Goal: Book appointment/travel/reservation

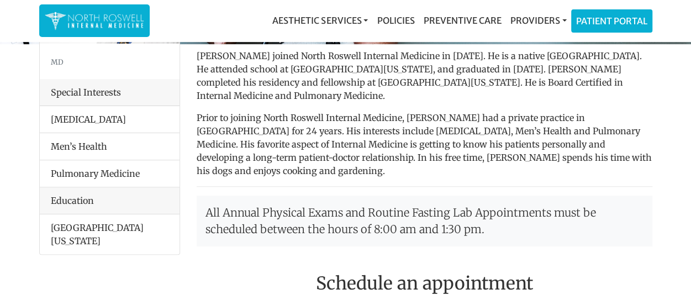
scroll to position [221, 0]
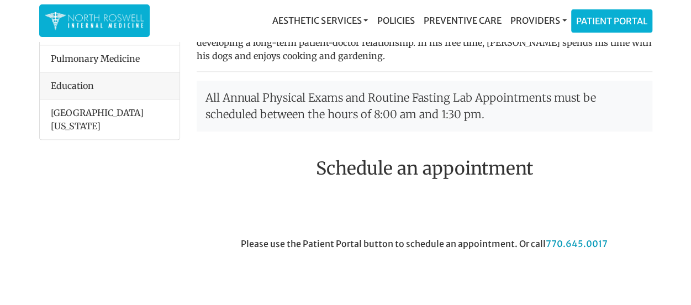
click at [388, 158] on h2 "Schedule an appointment" at bounding box center [425, 168] width 456 height 21
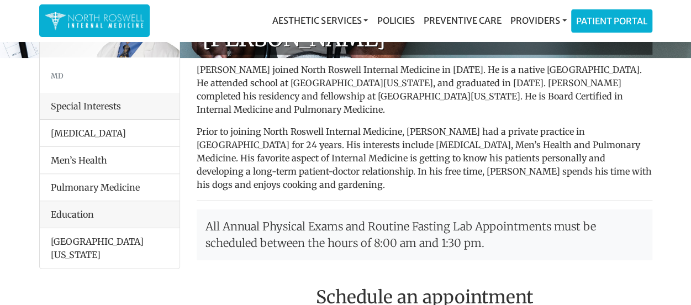
scroll to position [111, 0]
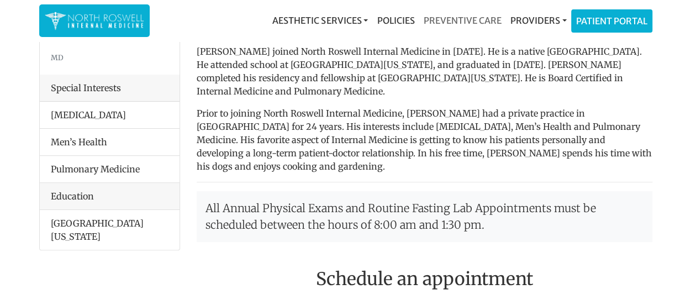
click at [463, 20] on link "Preventive Care" at bounding box center [462, 20] width 87 height 22
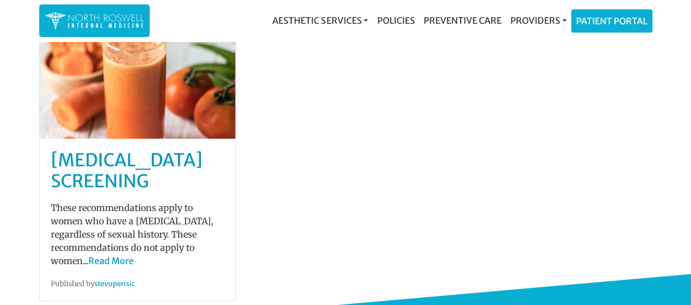
scroll to position [387, 0]
